Goal: Browse casually: Explore the website without a specific task or goal

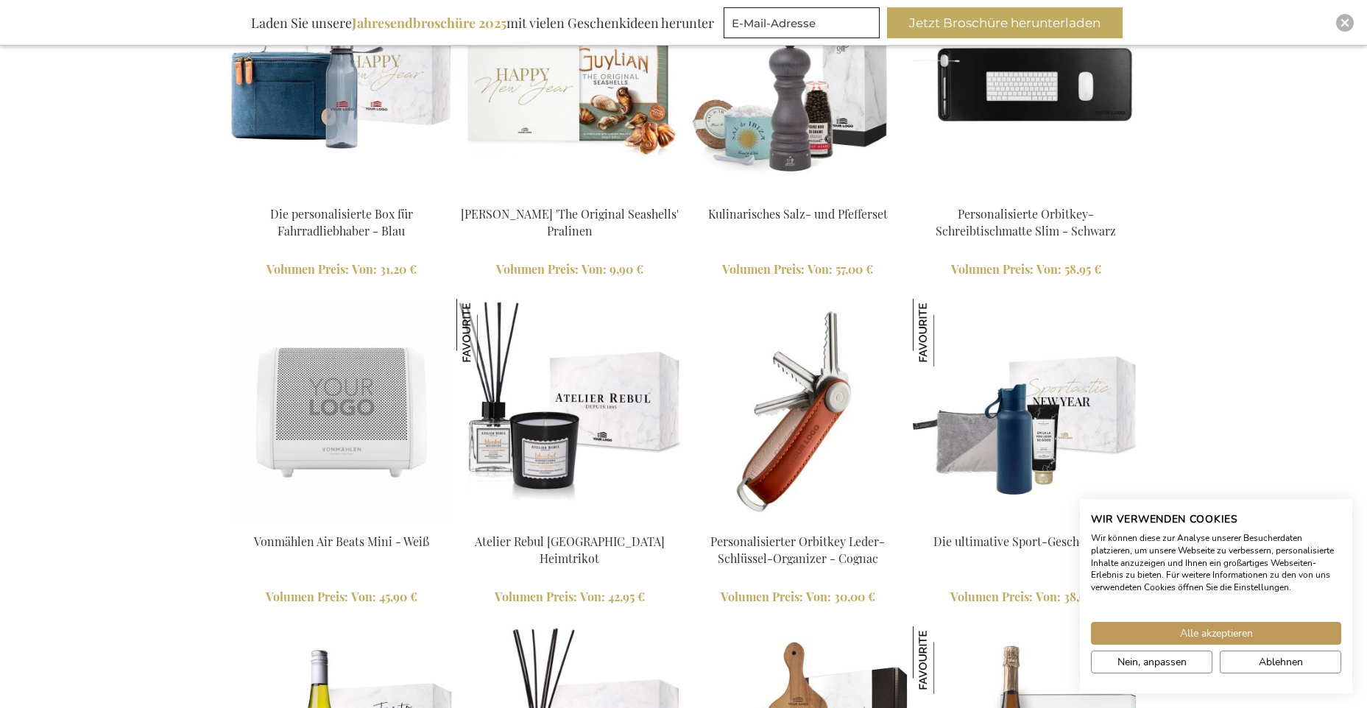
scroll to position [1653, 0]
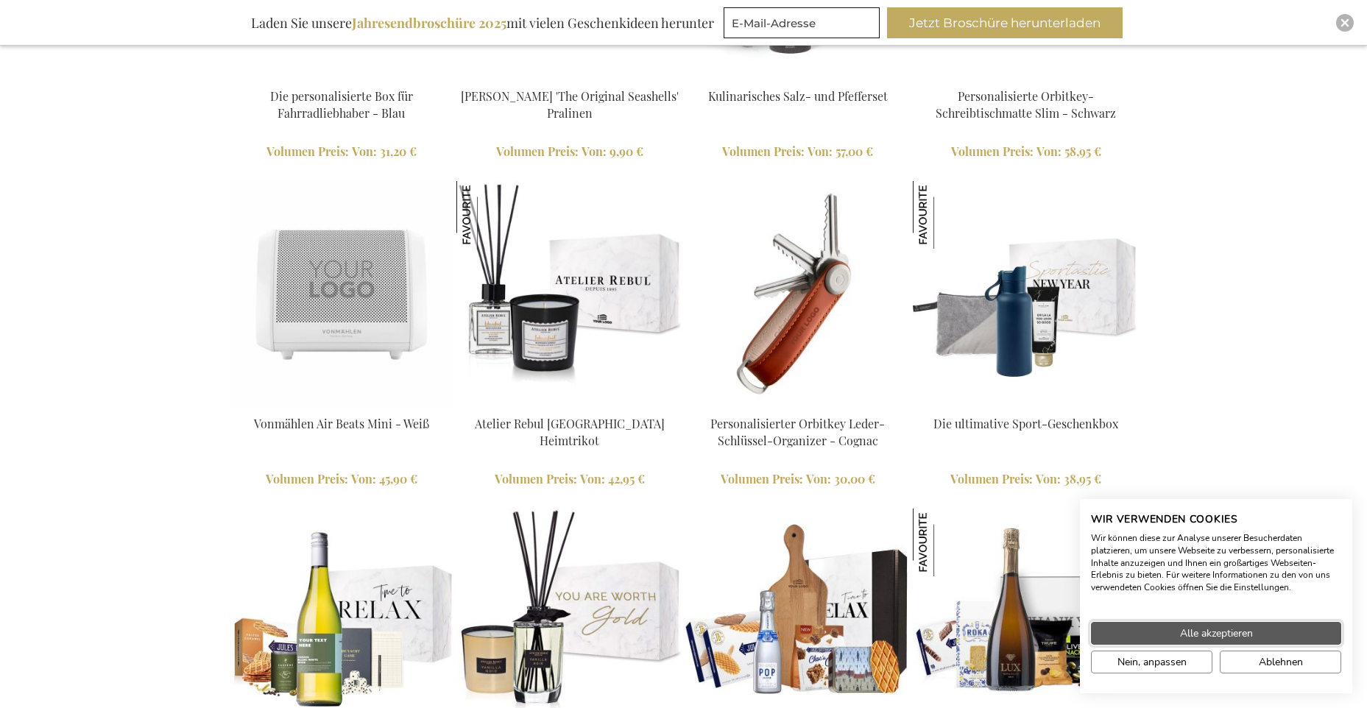
click at [1170, 631] on button "Alle akzeptieren" at bounding box center [1216, 633] width 250 height 23
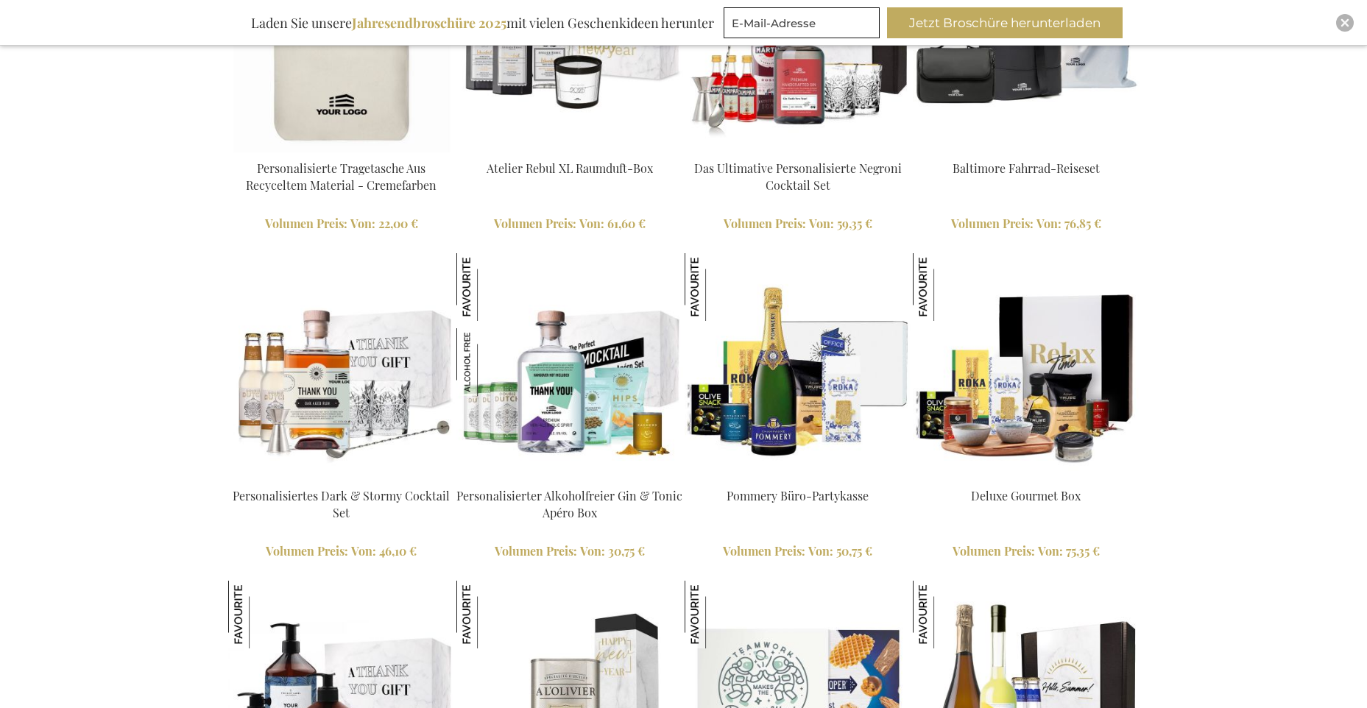
scroll to position [3509, 0]
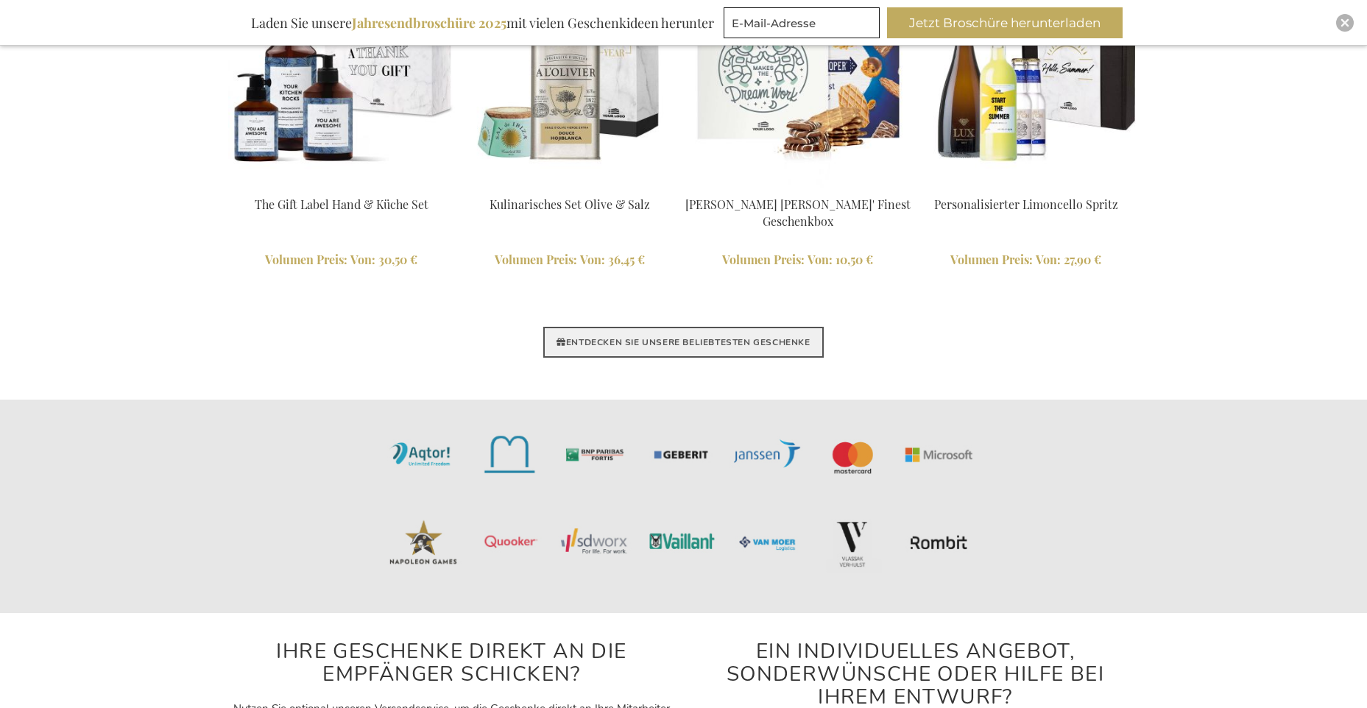
drag, startPoint x: 668, startPoint y: 346, endPoint x: 723, endPoint y: 351, distance: 54.7
click at [668, 346] on link "ENTDECKEN SIE UNSERE BELIEBTESTEN GESCHENKE" at bounding box center [683, 342] width 280 height 31
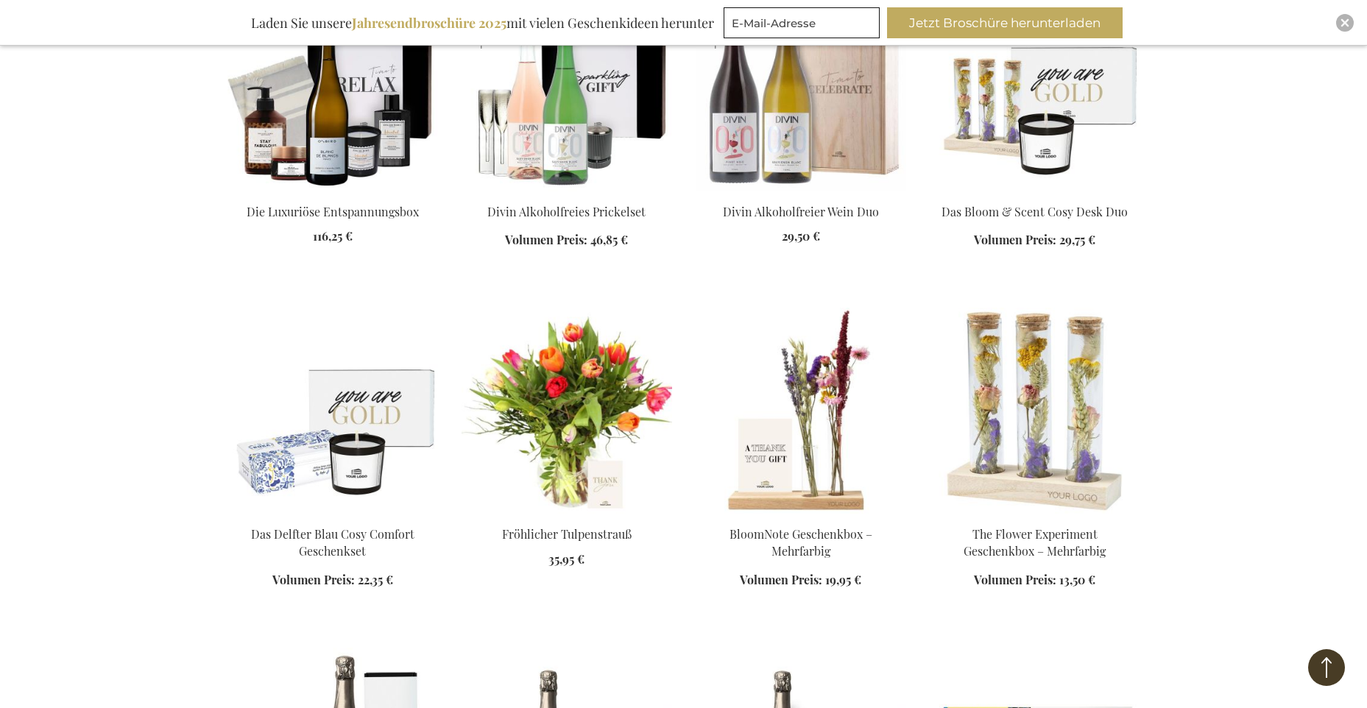
scroll to position [2513, 0]
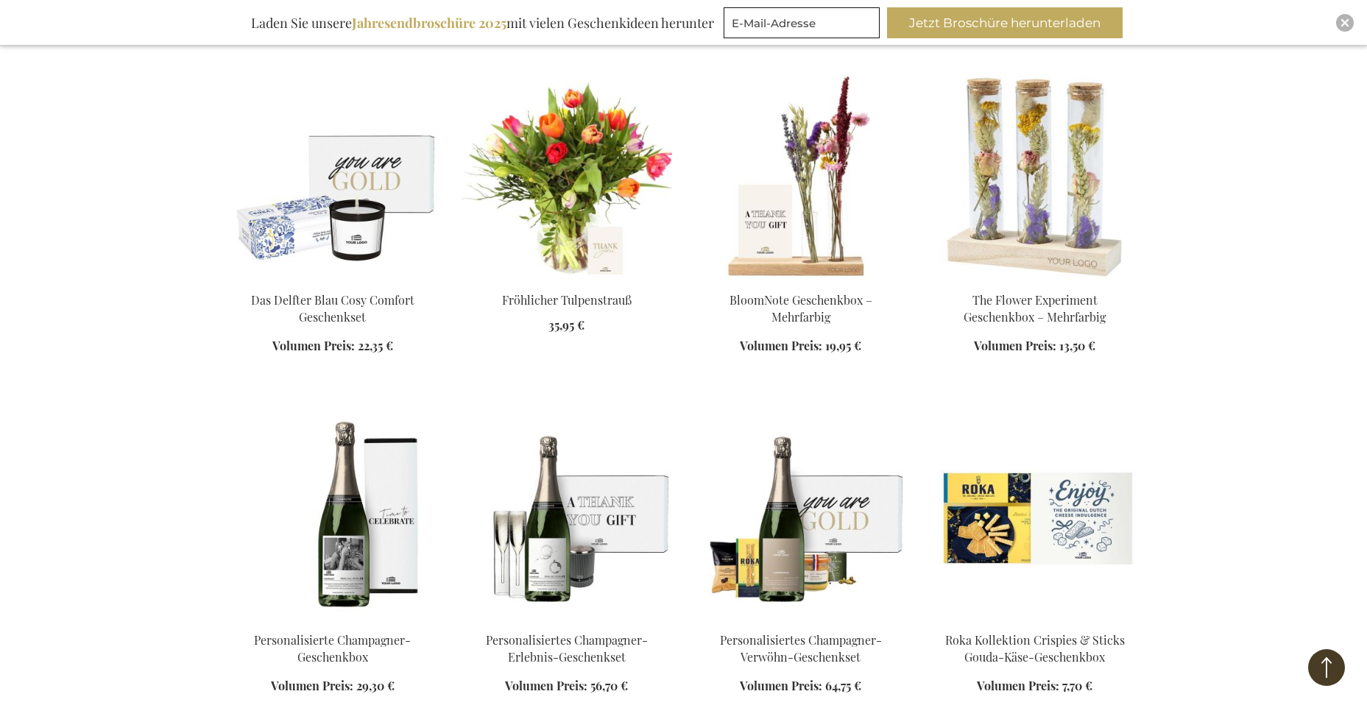
scroll to position [2563, 0]
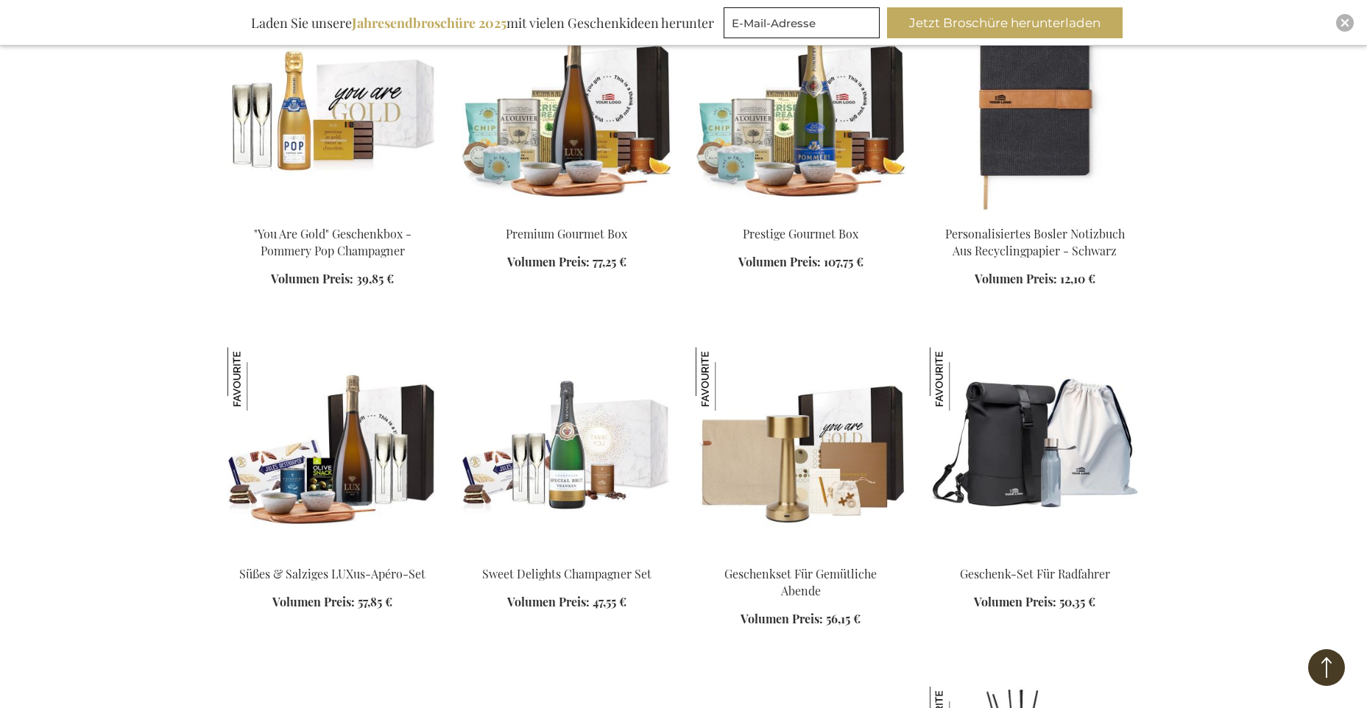
scroll to position [4251, 0]
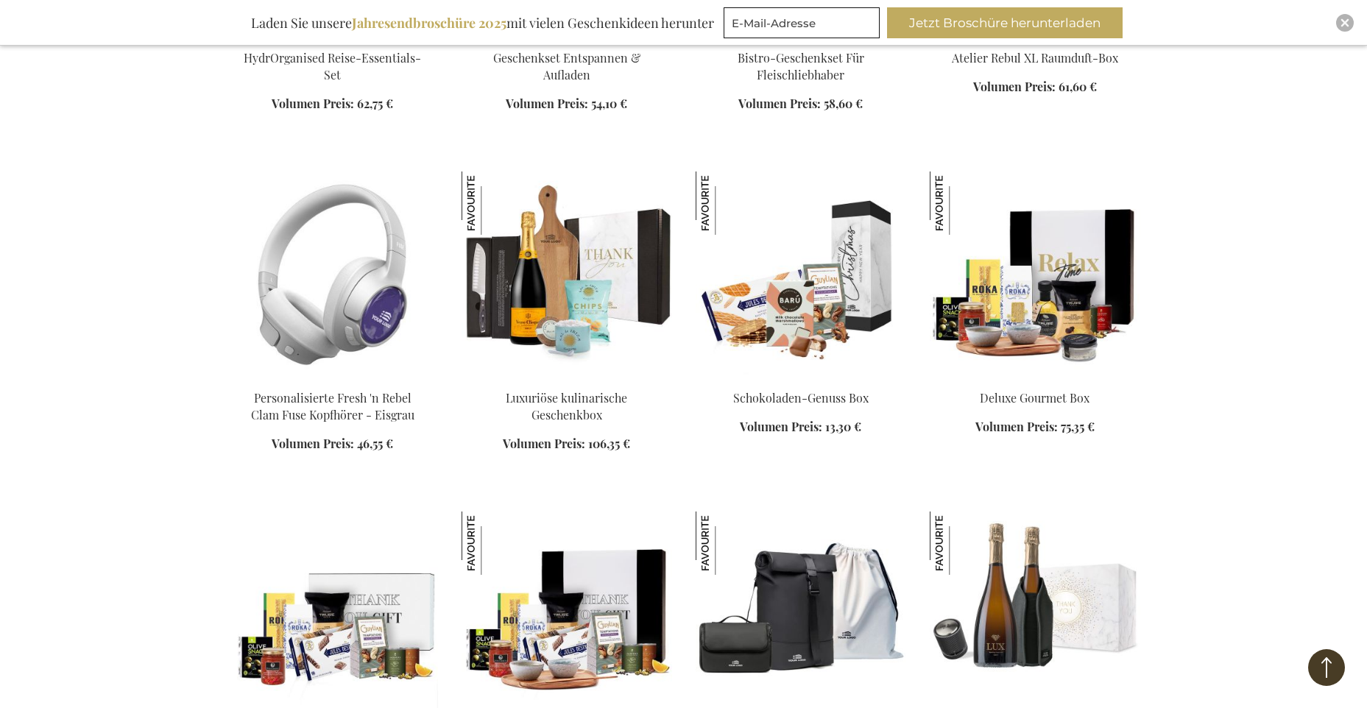
scroll to position [4891, 0]
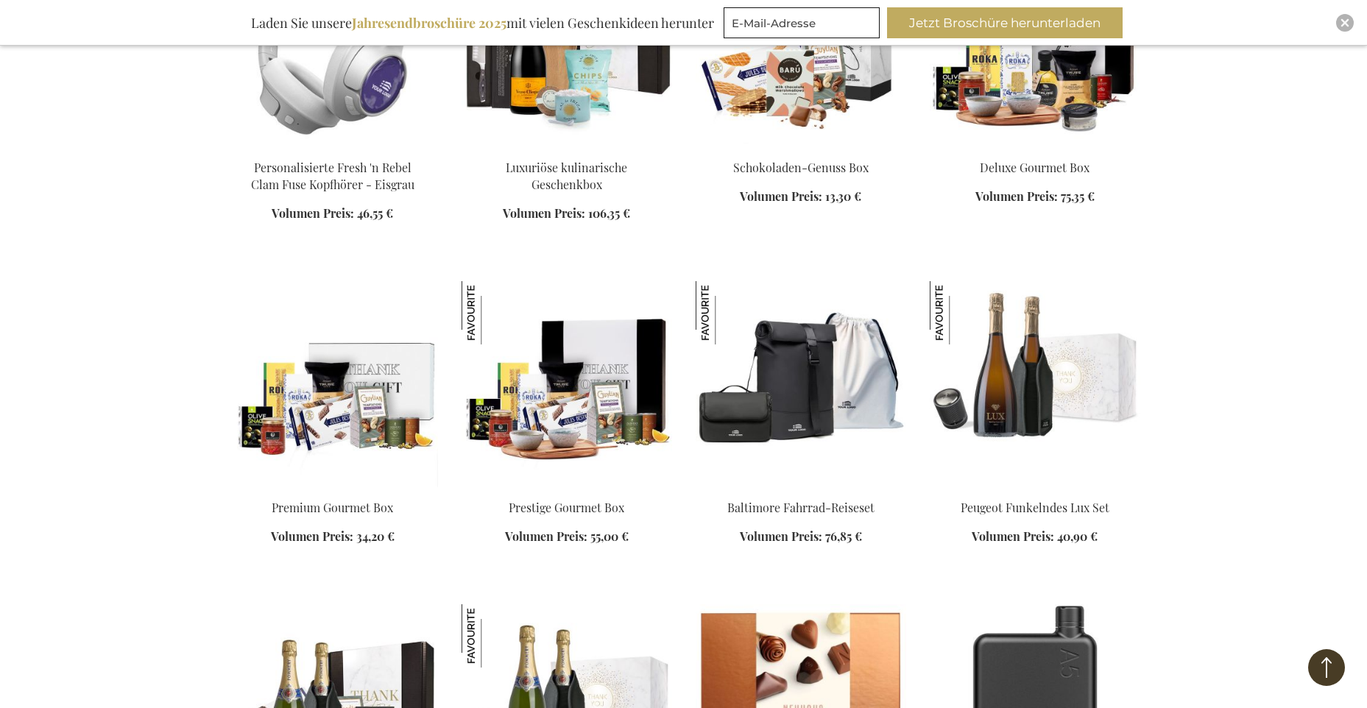
scroll to position [5582, 0]
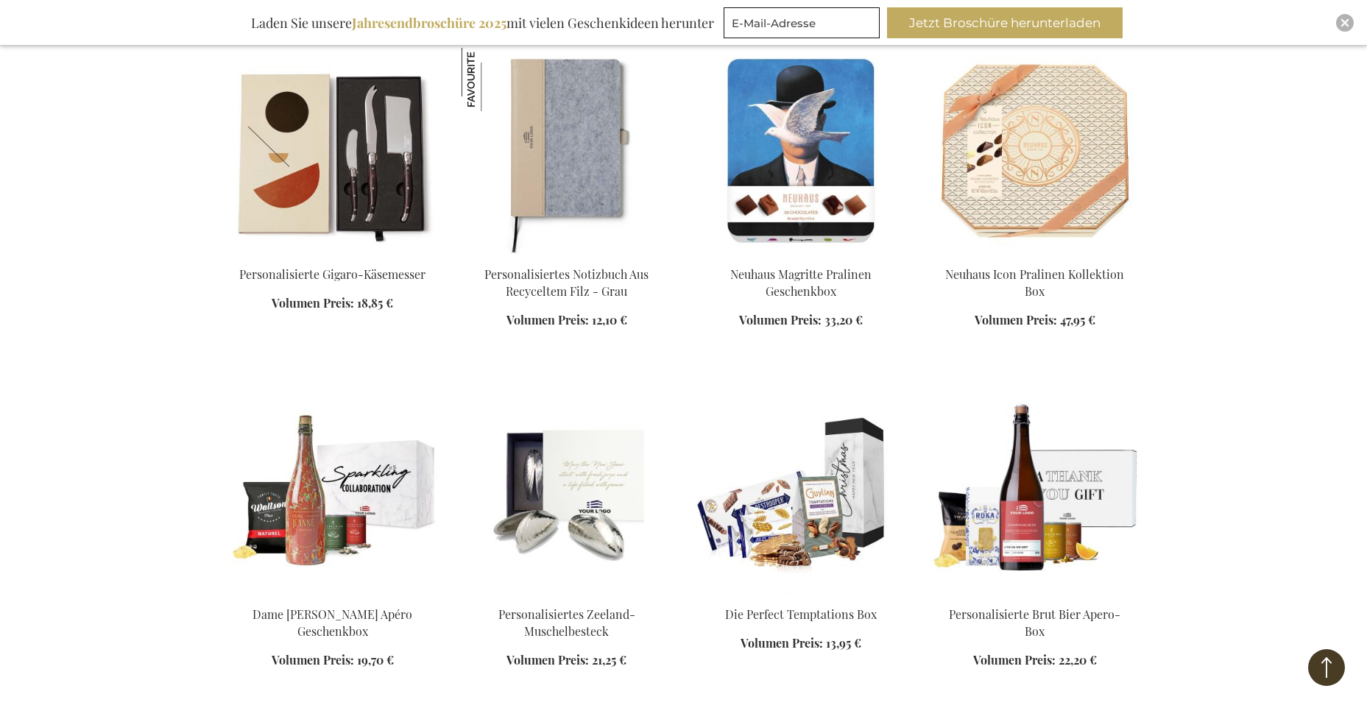
scroll to position [6693, 0]
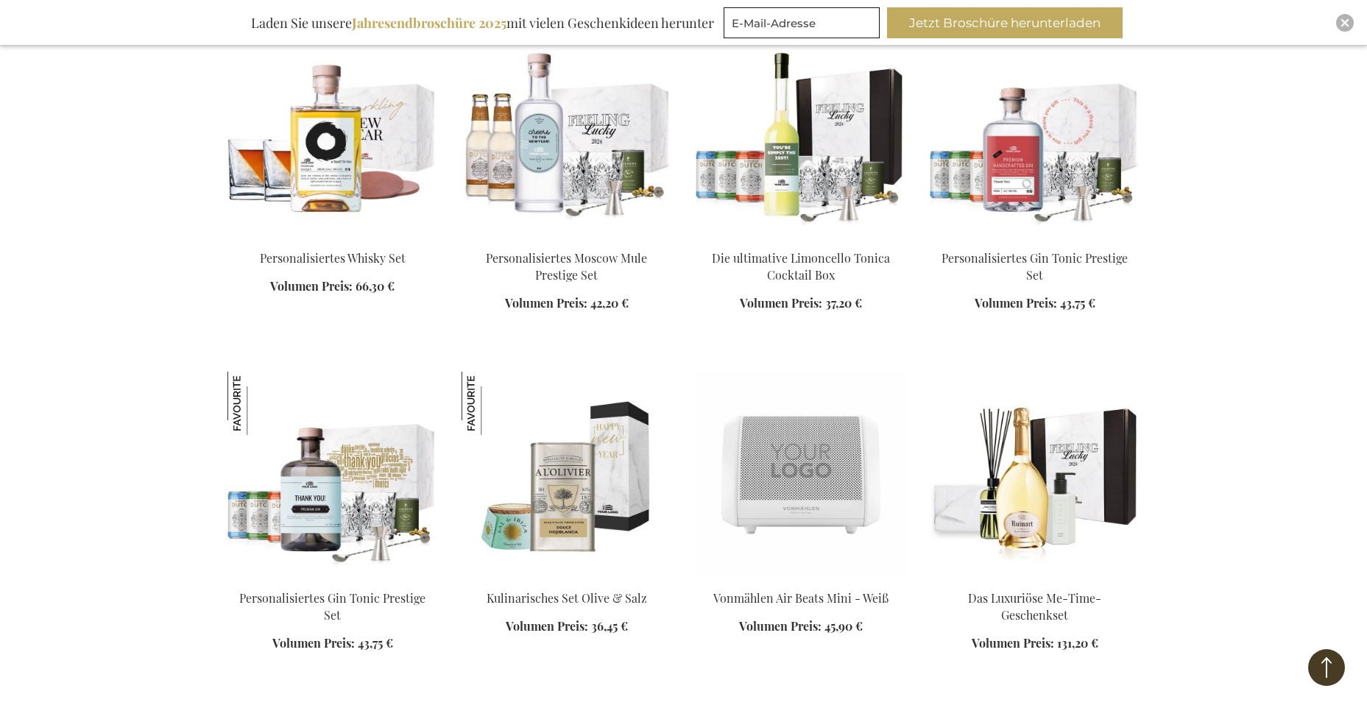
scroll to position [8366, 0]
